Goal: Task Accomplishment & Management: Use online tool/utility

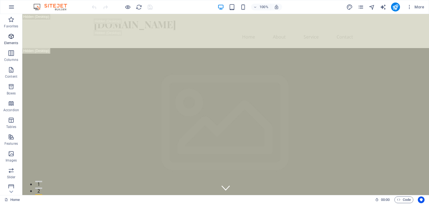
click at [9, 39] on icon "button" at bounding box center [11, 36] width 7 height 7
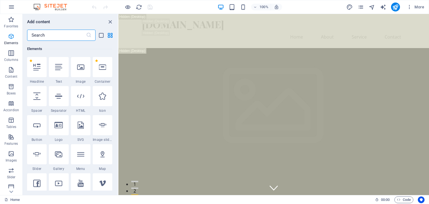
scroll to position [59, 0]
click at [9, 55] on icon "button" at bounding box center [11, 53] width 7 height 7
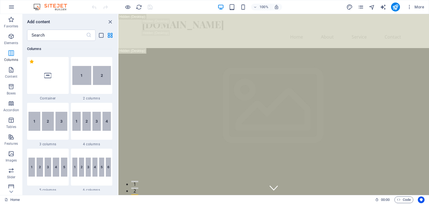
scroll to position [276, 0]
click at [9, 68] on icon "button" at bounding box center [11, 69] width 7 height 7
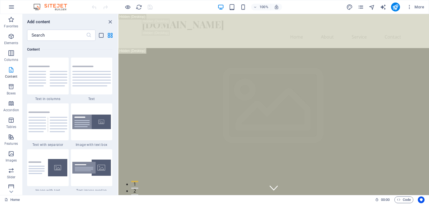
scroll to position [977, 0]
click at [9, 86] on icon "button" at bounding box center [11, 86] width 7 height 7
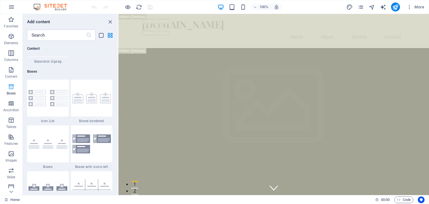
scroll to position [1541, 0]
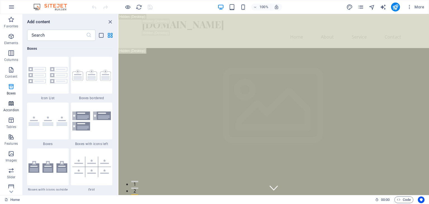
click at [9, 105] on icon "button" at bounding box center [11, 103] width 7 height 7
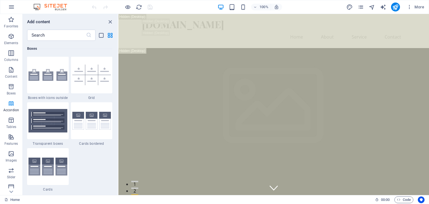
scroll to position [1783, 0]
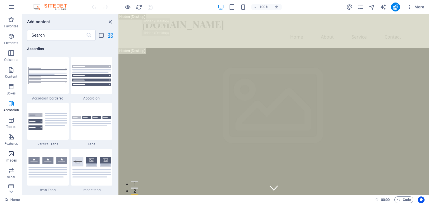
click at [13, 156] on icon "button" at bounding box center [11, 153] width 7 height 7
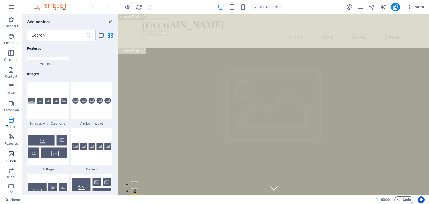
scroll to position [2832, 0]
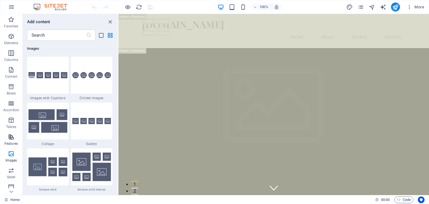
click at [8, 139] on icon "button" at bounding box center [11, 137] width 7 height 7
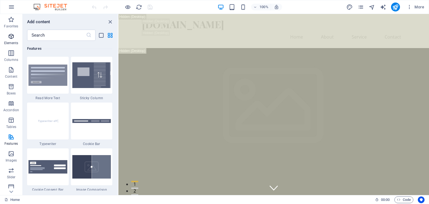
scroll to position [2177, 0]
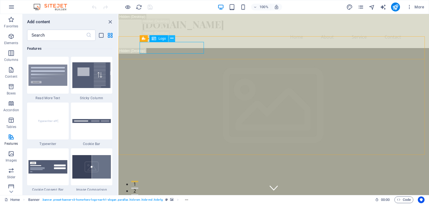
click at [173, 39] on icon at bounding box center [171, 38] width 3 height 6
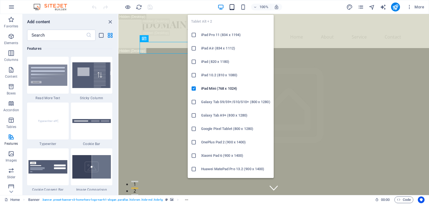
click at [233, 6] on icon "button" at bounding box center [232, 7] width 6 height 6
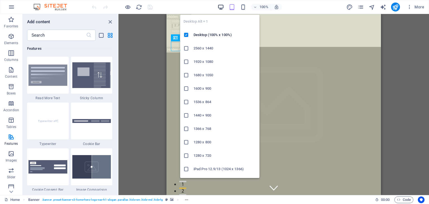
click at [222, 5] on icon "button" at bounding box center [221, 7] width 6 height 6
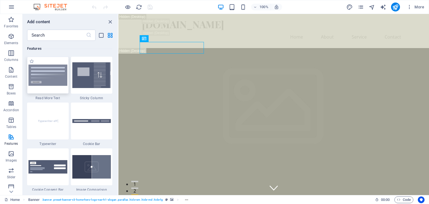
click at [45, 74] on img at bounding box center [47, 75] width 39 height 21
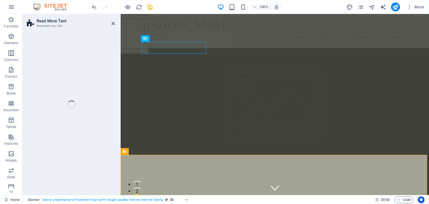
select select "px"
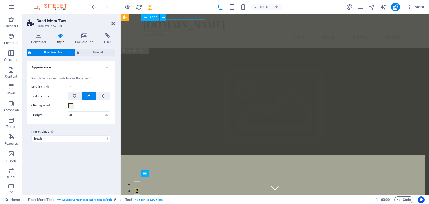
click at [193, 29] on div "[DOMAIN_NAME]" at bounding box center [275, 24] width 264 height 12
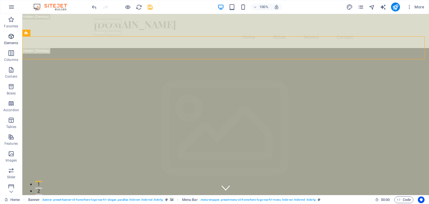
click at [10, 37] on icon "button" at bounding box center [11, 36] width 7 height 7
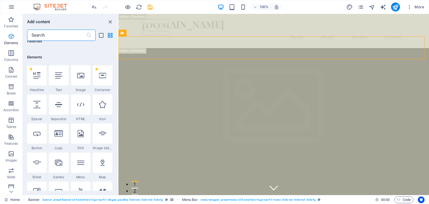
scroll to position [59, 0]
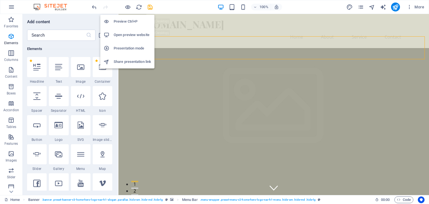
click at [138, 34] on h6 "Open preview website" at bounding box center [132, 35] width 37 height 7
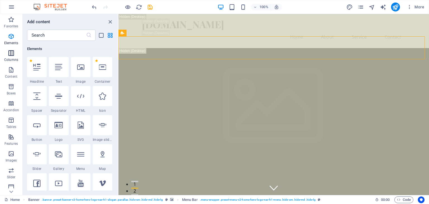
click at [9, 53] on icon "button" at bounding box center [11, 53] width 7 height 7
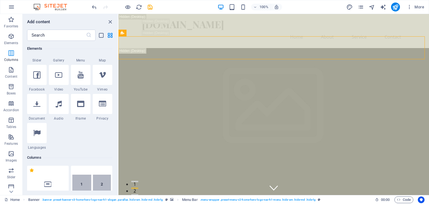
scroll to position [276, 0]
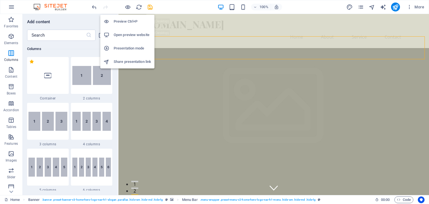
click at [123, 47] on h6 "Presentation mode" at bounding box center [132, 48] width 37 height 7
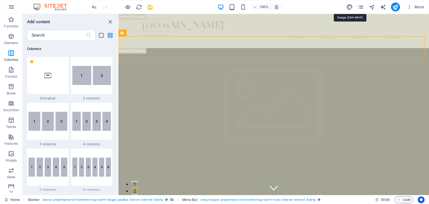
click at [350, 5] on icon "design" at bounding box center [349, 7] width 6 height 6
select select "px"
select select "200"
select select "px"
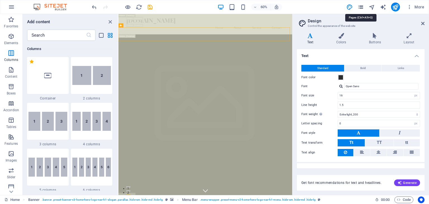
click at [362, 5] on icon "pages" at bounding box center [361, 7] width 6 height 6
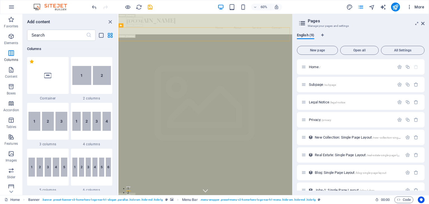
click at [418, 5] on span "More" at bounding box center [416, 7] width 18 height 6
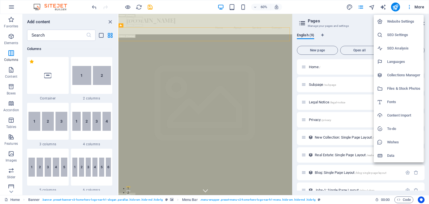
click at [11, 155] on div at bounding box center [214, 102] width 429 height 204
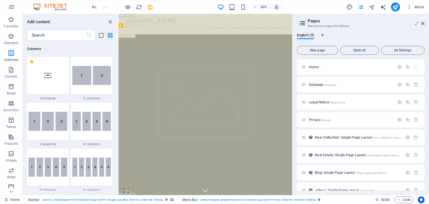
click at [11, 155] on icon "button" at bounding box center [11, 153] width 7 height 7
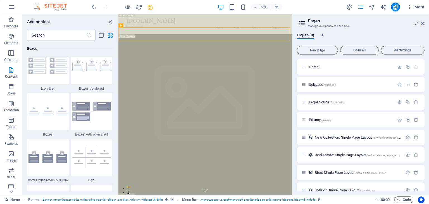
scroll to position [2832, 0]
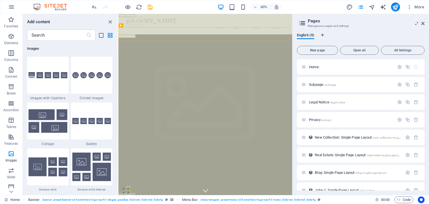
click at [11, 155] on icon "button" at bounding box center [11, 153] width 7 height 7
click at [128, 199] on span ". banner .preset-banner-v3-home-hero-logo-nav-h1-slogan .parallax .hide-sm .hid…" at bounding box center [102, 199] width 121 height 7
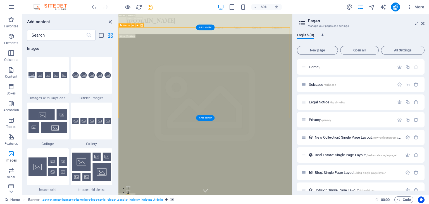
click at [128, 199] on span ". banner .preset-banner-v3-home-hero-logo-nav-h1-slogan .parallax .hide-sm .hid…" at bounding box center [102, 199] width 121 height 7
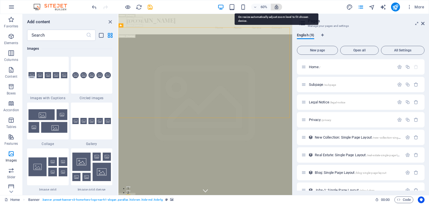
click at [274, 6] on icon "button" at bounding box center [276, 6] width 5 height 5
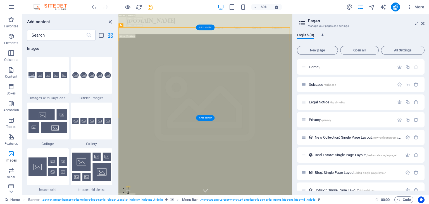
click at [205, 27] on div "+ Add section" at bounding box center [205, 28] width 18 height 6
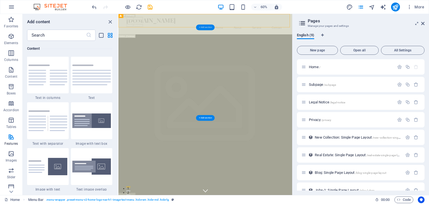
scroll to position [977, 0]
click at [93, 77] on img at bounding box center [91, 75] width 39 height 21
click at [118, 75] on div "Drag here to replace the existing content. Press “Ctrl” if you want to create a…" at bounding box center [205, 104] width 174 height 181
click at [118, 44] on div "Drag here to replace the existing content. Press “Ctrl” if you want to create a…" at bounding box center [205, 104] width 174 height 181
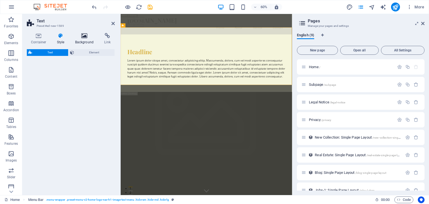
select select "preset-text-v2-default"
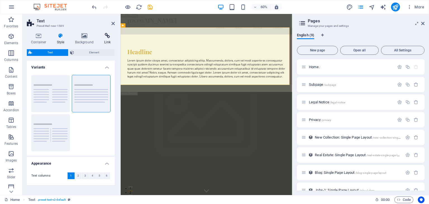
click at [110, 36] on icon at bounding box center [107, 36] width 15 height 6
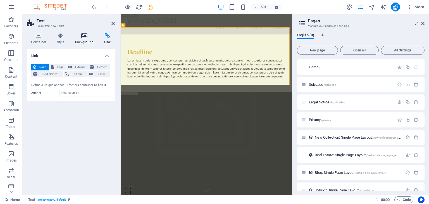
click at [82, 35] on icon at bounding box center [84, 36] width 27 height 6
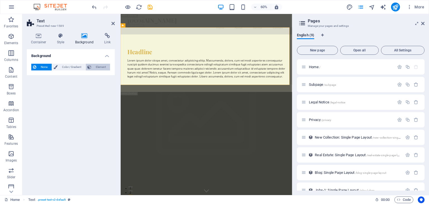
click at [98, 67] on span "Element" at bounding box center [100, 67] width 15 height 7
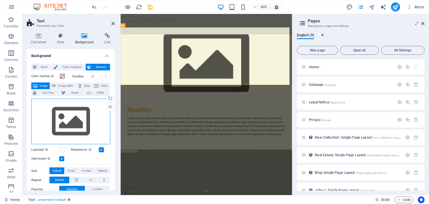
click at [69, 127] on div "Drag files here, click to choose files or select files from Files or our free s…" at bounding box center [70, 122] width 79 height 46
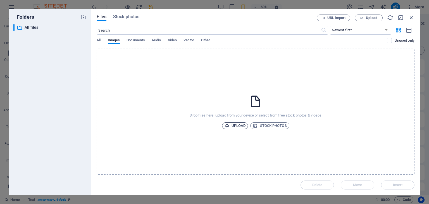
click at [231, 127] on span "Upload" at bounding box center [235, 125] width 21 height 7
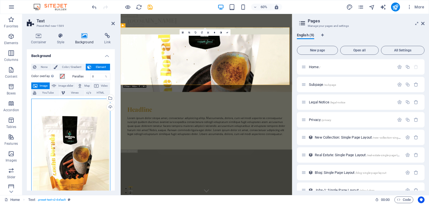
drag, startPoint x: 70, startPoint y: 118, endPoint x: 72, endPoint y: 134, distance: 16.0
click at [72, 134] on div "Drag files here, click to choose files or select files from Files or our free s…" at bounding box center [70, 151] width 79 height 104
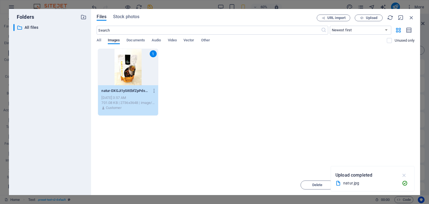
click at [405, 171] on button "button" at bounding box center [404, 175] width 11 height 9
click at [392, 183] on span "Insert" at bounding box center [397, 184] width 29 height 3
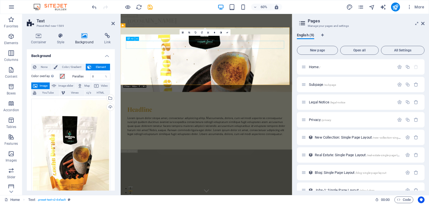
click at [160, 166] on div "Headline" at bounding box center [264, 172] width 264 height 13
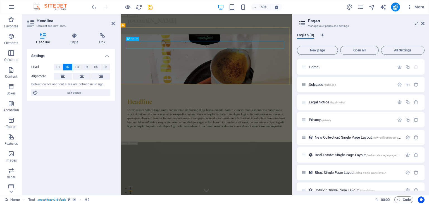
click at [160, 153] on h2 "Headline" at bounding box center [264, 159] width 264 height 13
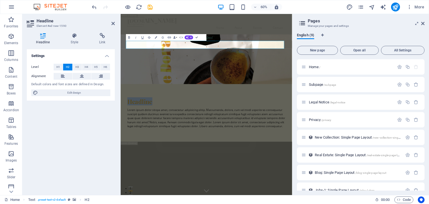
drag, startPoint x: 170, startPoint y: 68, endPoint x: 115, endPoint y: 66, distance: 55.0
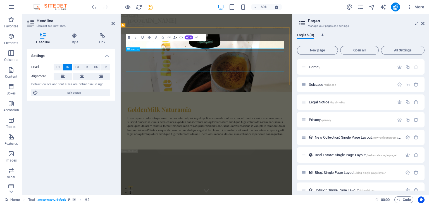
click at [159, 184] on div "Lorem ipsum dolor sitope amet, consectetur adipisicing elitip. Massumenda, dolo…" at bounding box center [264, 201] width 264 height 34
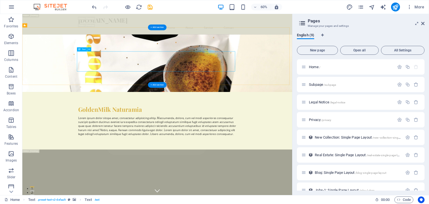
click at [286, 184] on div "Lorem ipsum dolor sitope amet, consectetur adipisicing elitip. Massumenda, dolo…" at bounding box center [247, 201] width 264 height 34
click at [220, 184] on div "Lorem ipsum dolor sitope amet, consectetur adipisicing elitip. Massumenda, dolo…" at bounding box center [247, 201] width 264 height 34
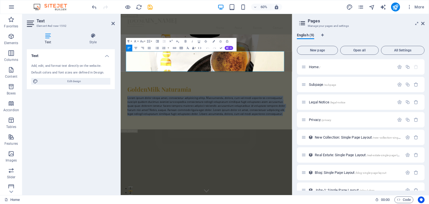
drag, startPoint x: 385, startPoint y: 108, endPoint x: 125, endPoint y: 80, distance: 261.5
click at [125, 80] on div "GoldenMilk Naturamia Lorem ipsum dolor sitope amet, consectetur adipisicing eli…" at bounding box center [264, 127] width 286 height 158
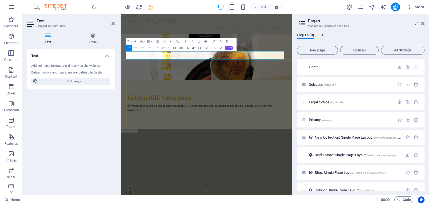
click at [355, 31] on div "English (9) New page Open all All Settings Home / Subpage /subpage Legal Notice…" at bounding box center [360, 111] width 137 height 166
click at [93, 103] on div "Text Add, edit, and format text directly on the website. Default colors and fon…" at bounding box center [71, 119] width 88 height 141
click at [205, 164] on p "Complementa tu día de una manera saludable , y preparate una bebida deliciosa b…" at bounding box center [264, 170] width 264 height 13
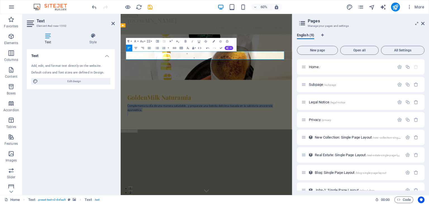
click at [205, 164] on p "Complementa tu día de una manera saludable , y preparate una bebida deliciosa b…" at bounding box center [264, 170] width 264 height 13
click at [142, 41] on icon "button" at bounding box center [142, 41] width 4 height 4
click at [143, 66] on link "12" at bounding box center [140, 67] width 12 height 5
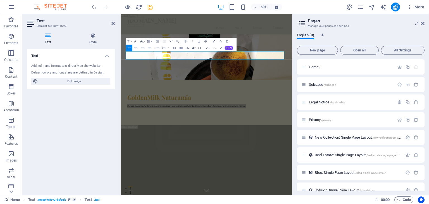
click at [142, 40] on icon "button" at bounding box center [142, 41] width 4 height 4
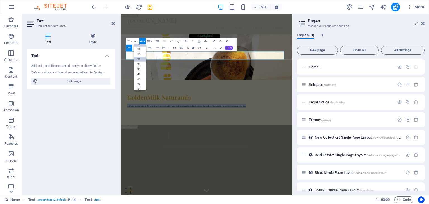
click at [141, 57] on link "24" at bounding box center [140, 58] width 12 height 5
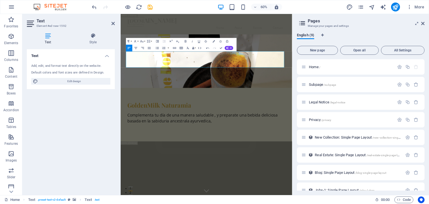
click at [358, 31] on div "English (9) New page Open all All Settings Home / Subpage /subpage Legal Notice…" at bounding box center [360, 111] width 137 height 166
click at [113, 111] on div "Text Add, edit, and format text directly on the website. Default colors and fon…" at bounding box center [71, 119] width 88 height 141
click at [267, 177] on span "Complementa tu día de una manera saludable , y preparate una bebida deliciosa b…" at bounding box center [257, 186] width 250 height 19
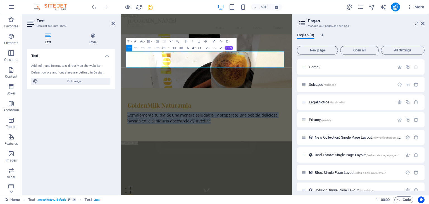
drag, startPoint x: 269, startPoint y: 94, endPoint x: 128, endPoint y: 84, distance: 141.4
click at [128, 84] on div "GoldenMilk Naturamia Complementa tu día de una manera saludable , y preparate u…" at bounding box center [264, 137] width 286 height 178
click at [187, 40] on icon "button" at bounding box center [186, 41] width 4 height 4
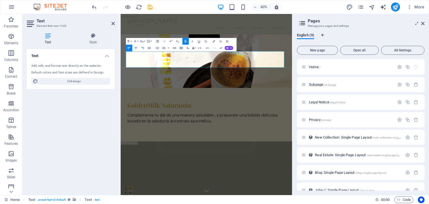
click at [193, 41] on icon "button" at bounding box center [192, 41] width 4 height 4
click at [302, 10] on div "60% More" at bounding box center [259, 7] width 336 height 9
click at [92, 125] on div "Text Add, edit, and format text directly on the website. Default colors and fon…" at bounding box center [71, 119] width 88 height 141
click at [96, 117] on div "Text Add, edit, and format text directly on the website. Default colors and fon…" at bounding box center [71, 119] width 88 height 141
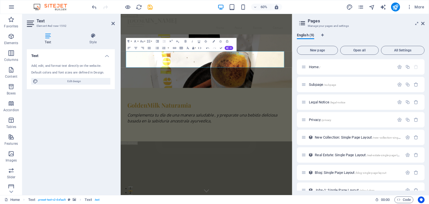
click at [113, 20] on h2 "Text" at bounding box center [76, 20] width 78 height 5
click at [114, 25] on icon at bounding box center [112, 23] width 3 height 4
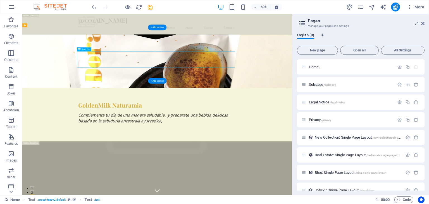
drag, startPoint x: 201, startPoint y: 81, endPoint x: 204, endPoint y: 93, distance: 12.7
click at [204, 177] on div "Complementa tu día de una manera saludable , y preparate una bebida deliciosa b…" at bounding box center [247, 190] width 264 height 27
click at [89, 49] on icon at bounding box center [89, 49] width 2 height 4
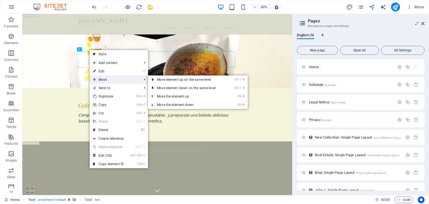
click at [104, 80] on span "Move" at bounding box center [115, 79] width 50 height 8
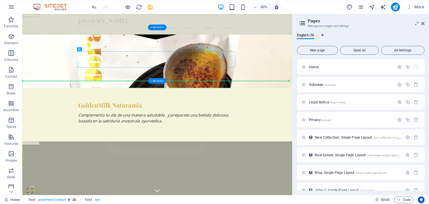
drag, startPoint x: 246, startPoint y: 82, endPoint x: 344, endPoint y: 116, distance: 103.6
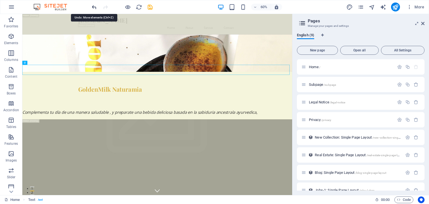
click at [95, 6] on icon "undo" at bounding box center [94, 7] width 6 height 6
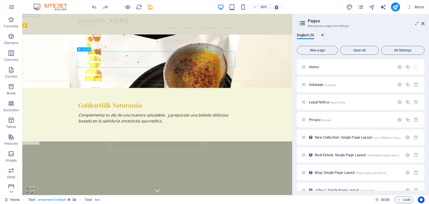
click at [90, 50] on icon at bounding box center [89, 49] width 2 height 4
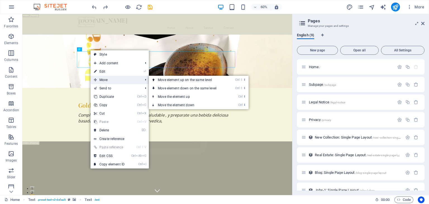
click at [108, 80] on span "Move" at bounding box center [115, 80] width 50 height 8
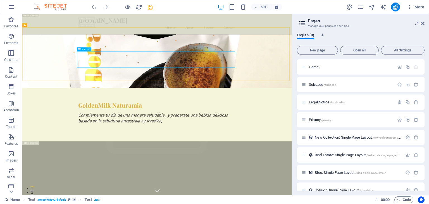
click at [89, 49] on icon at bounding box center [89, 49] width 2 height 4
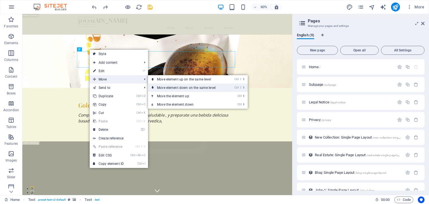
click at [171, 87] on link "Ctrl ⇧ ⬇ Move element down on the same level" at bounding box center [187, 88] width 79 height 8
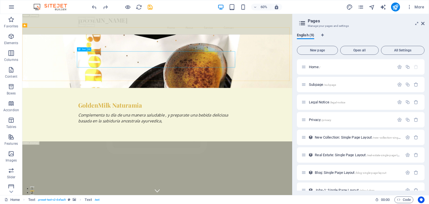
click at [88, 49] on icon at bounding box center [89, 49] width 2 height 4
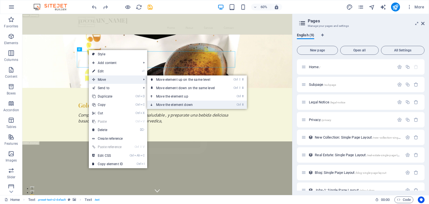
click at [183, 102] on link "Ctrl ⬇ Move the element down" at bounding box center [186, 105] width 79 height 8
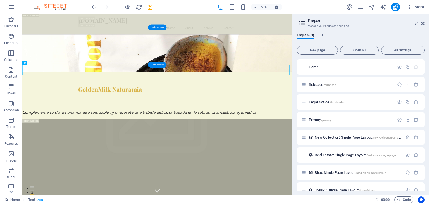
click at [379, 77] on figure at bounding box center [247, 79] width 450 height 62
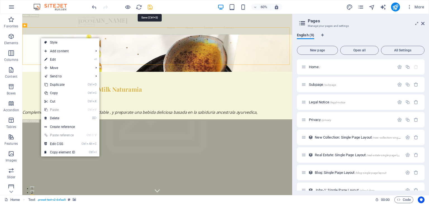
click at [151, 8] on icon "save" at bounding box center [150, 7] width 6 height 6
checkbox input "false"
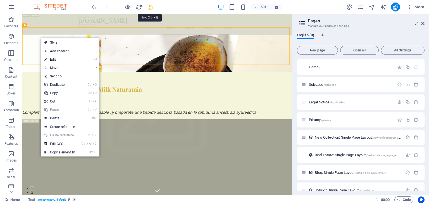
checkbox input "false"
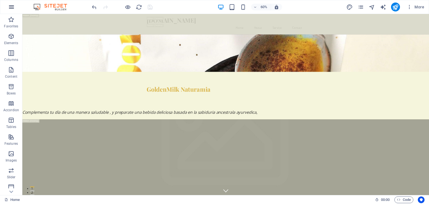
click at [13, 8] on icon "button" at bounding box center [11, 7] width 7 height 7
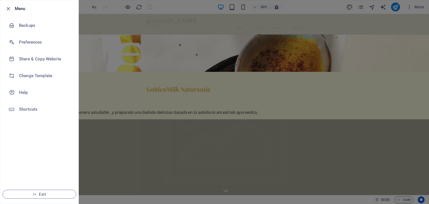
click at [264, 65] on div at bounding box center [214, 102] width 429 height 204
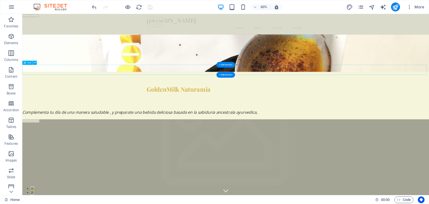
click at [307, 173] on div "Complementa tu día de una manera saludable , y preparate una bebida deliciosa b…" at bounding box center [361, 181] width 678 height 17
click at [37, 173] on div "Complementa tu día de una manera saludable , y preparate una bebida deliciosa b…" at bounding box center [361, 181] width 678 height 17
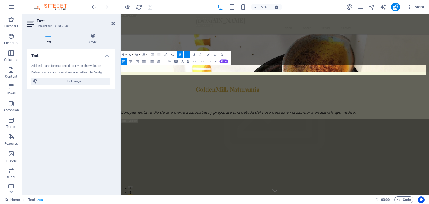
click at [125, 173] on em "Complementa tu día de una manera saludable , y preparate una bebida deliciosa b…" at bounding box center [316, 177] width 390 height 9
click at [144, 62] on icon "button" at bounding box center [144, 61] width 4 height 4
click at [149, 173] on em "Complementa tu día de una manera saludable , y preparate una bebida deliciosa b…" at bounding box center [316, 177] width 390 height 9
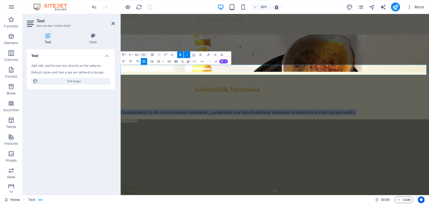
click at [149, 173] on em "Complementa tu día de una manera saludable , y preparate una bebida deliciosa b…" at bounding box center [316, 177] width 390 height 9
click at [145, 61] on icon "button" at bounding box center [144, 61] width 4 height 4
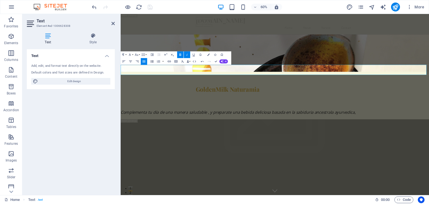
click at [150, 61] on icon "button" at bounding box center [152, 61] width 4 height 4
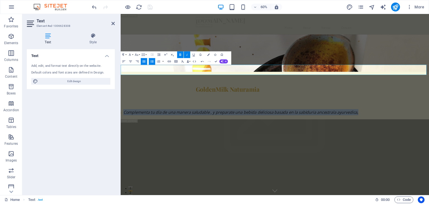
click at [146, 61] on button "Align Justify" at bounding box center [144, 61] width 6 height 7
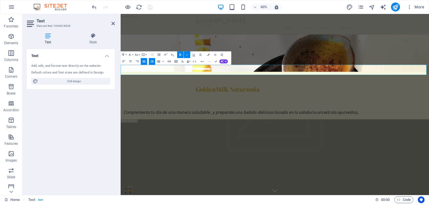
click at [159, 63] on icon "button" at bounding box center [158, 61] width 4 height 4
click at [153, 61] on icon "button" at bounding box center [152, 61] width 3 height 2
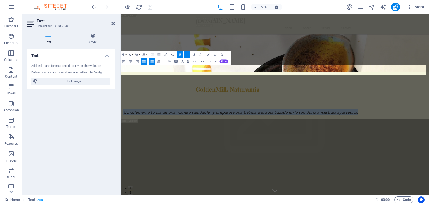
click at [144, 61] on icon "button" at bounding box center [144, 61] width 4 height 4
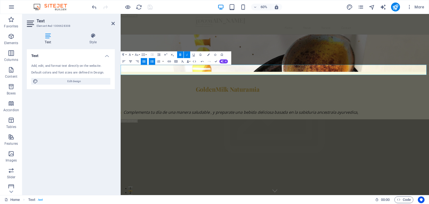
click at [134, 61] on button "Align Center" at bounding box center [130, 61] width 6 height 7
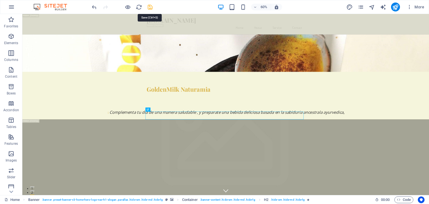
click at [150, 7] on icon "save" at bounding box center [150, 7] width 6 height 6
checkbox input "false"
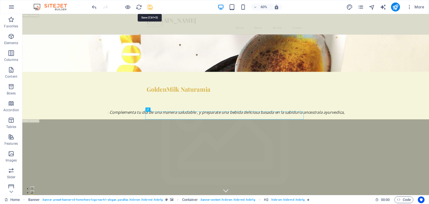
checkbox input "false"
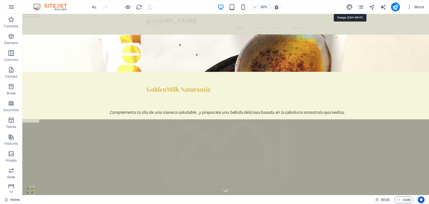
click at [352, 7] on icon "design" at bounding box center [349, 7] width 6 height 6
select select "px"
select select "200"
select select "px"
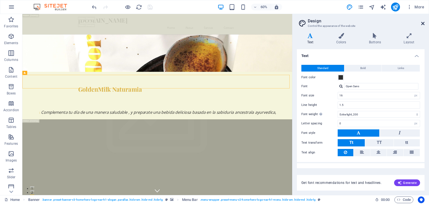
click at [423, 24] on icon at bounding box center [422, 23] width 3 height 4
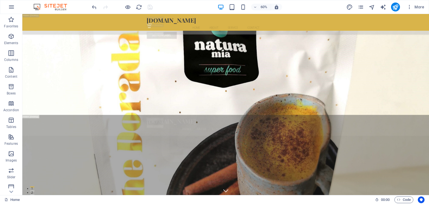
scroll to position [1609, 0]
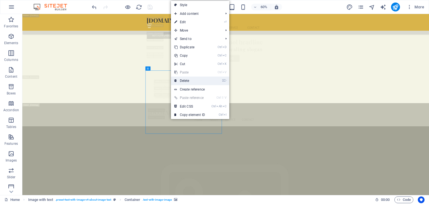
click at [187, 81] on link "⌦ Delete" at bounding box center [189, 81] width 37 height 8
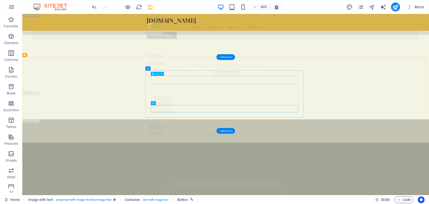
click at [94, 8] on icon "undo" at bounding box center [94, 7] width 6 height 6
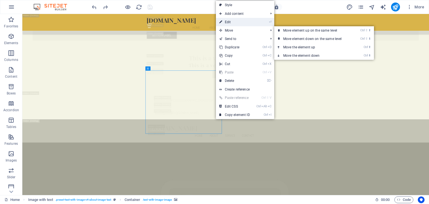
click at [228, 20] on link "⏎ Edit" at bounding box center [234, 22] width 37 height 8
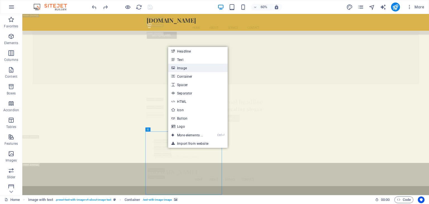
click at [185, 67] on link "Image" at bounding box center [197, 68] width 59 height 8
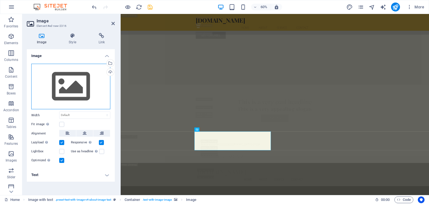
click at [77, 91] on div "Drag files here, click to choose files or select files from Files or our free s…" at bounding box center [70, 87] width 79 height 46
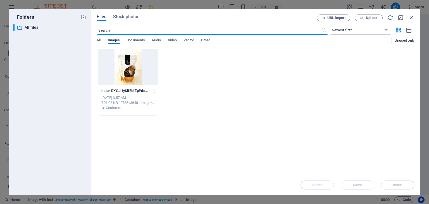
scroll to position [1547, 0]
click at [370, 18] on span "Upload" at bounding box center [371, 17] width 11 height 3
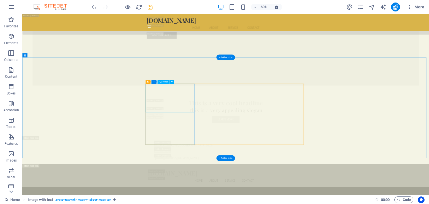
scroll to position [2223, 0]
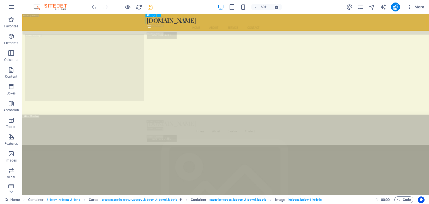
scroll to position [2446, 0]
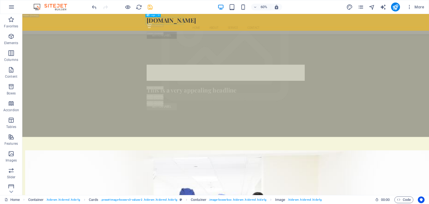
click at [268, 26] on div "[DOMAIN_NAME]" at bounding box center [362, 24] width 264 height 12
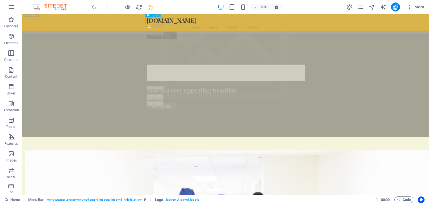
click at [159, 16] on icon at bounding box center [159, 15] width 2 height 4
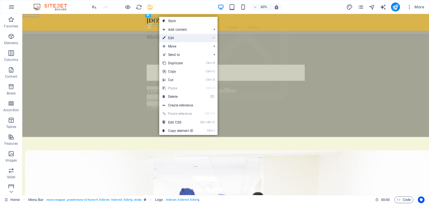
click at [174, 37] on link "⏎ Edit" at bounding box center [177, 38] width 37 height 8
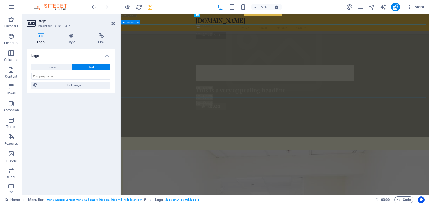
scroll to position [2459, 0]
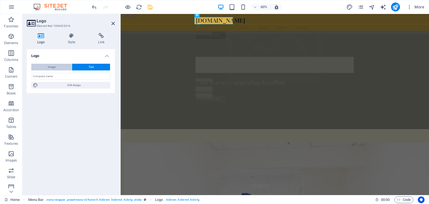
click at [53, 67] on span "Image" at bounding box center [52, 67] width 8 height 7
select select "DISABLED_OPTION_VALUE"
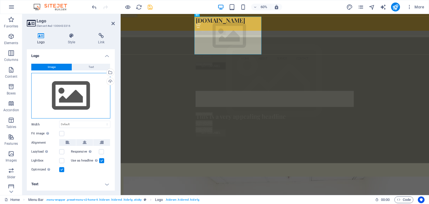
click at [80, 96] on div "Drag files here, click to choose files or select files from Files or our free s…" at bounding box center [70, 96] width 79 height 46
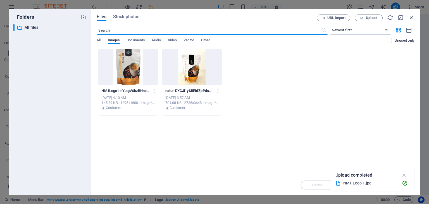
scroll to position [2516, 0]
click at [403, 174] on icon "button" at bounding box center [404, 175] width 6 height 6
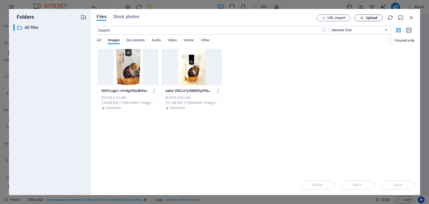
click at [370, 19] on span "Upload" at bounding box center [371, 17] width 11 height 3
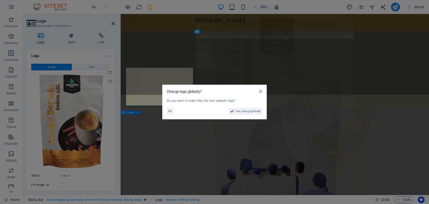
scroll to position [2459, 0]
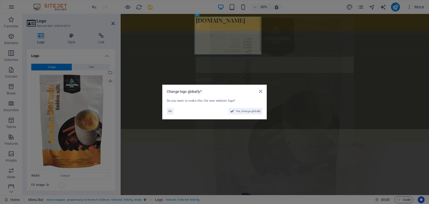
click at [403, 176] on aside "Change logo globally? Do you want to make this the new website logo? No Yes, ch…" at bounding box center [214, 102] width 429 height 204
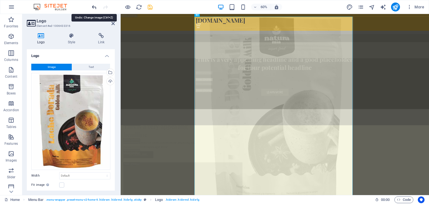
click at [93, 6] on icon "undo" at bounding box center [94, 7] width 6 height 6
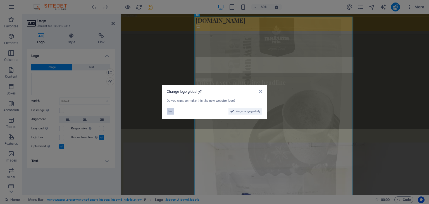
click at [170, 111] on span "No" at bounding box center [170, 111] width 4 height 7
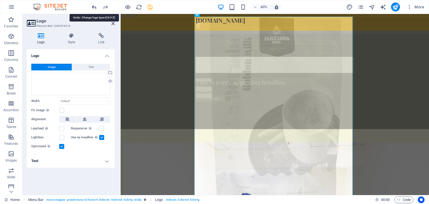
click at [94, 5] on icon "undo" at bounding box center [94, 7] width 6 height 6
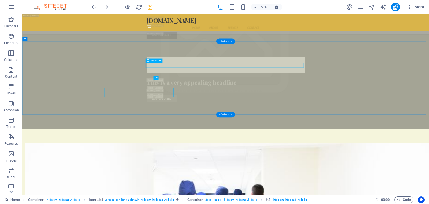
scroll to position [2446, 0]
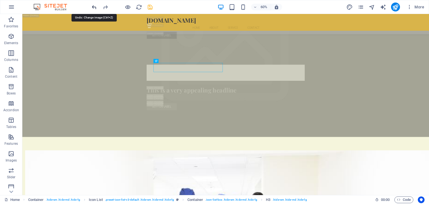
click at [94, 6] on icon "undo" at bounding box center [94, 7] width 6 height 6
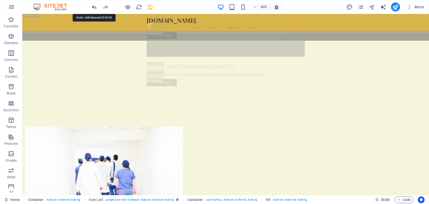
scroll to position [1603, 0]
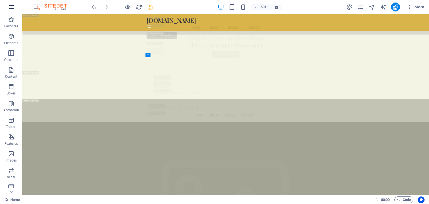
click at [10, 3] on button "button" at bounding box center [11, 6] width 13 height 13
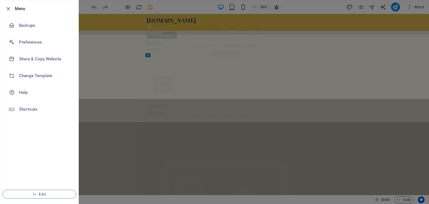
click at [245, 26] on div at bounding box center [214, 102] width 429 height 204
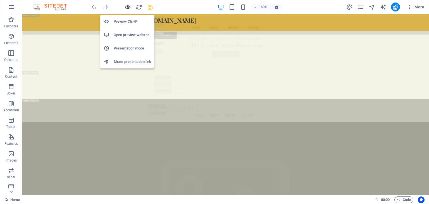
click at [127, 4] on icon "button" at bounding box center [128, 7] width 6 height 6
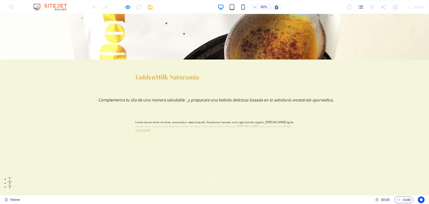
scroll to position [0, 0]
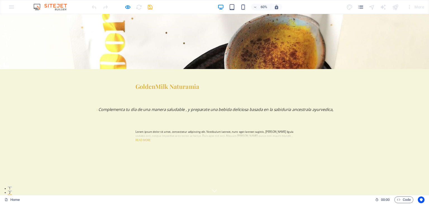
click at [289, 128] on h2 "GoldenMilk Naturamia" at bounding box center [358, 134] width 264 height 13
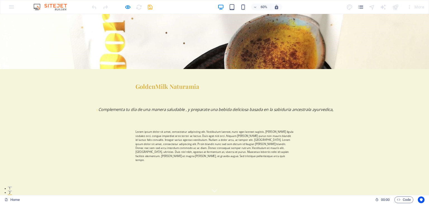
click at [10, 6] on div "60% More" at bounding box center [214, 6] width 428 height 13
click at [362, 6] on icon "pages" at bounding box center [361, 7] width 6 height 6
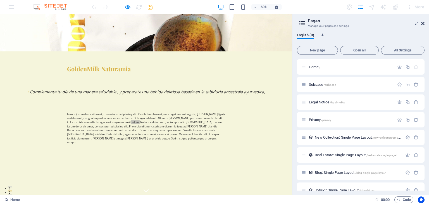
click at [423, 24] on icon at bounding box center [422, 23] width 3 height 4
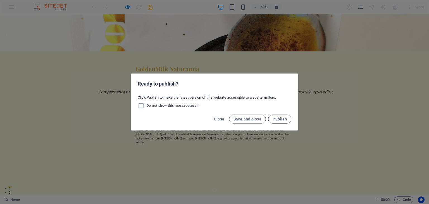
click at [278, 119] on span "Publish" at bounding box center [280, 119] width 14 height 4
